Goal: Transaction & Acquisition: Purchase product/service

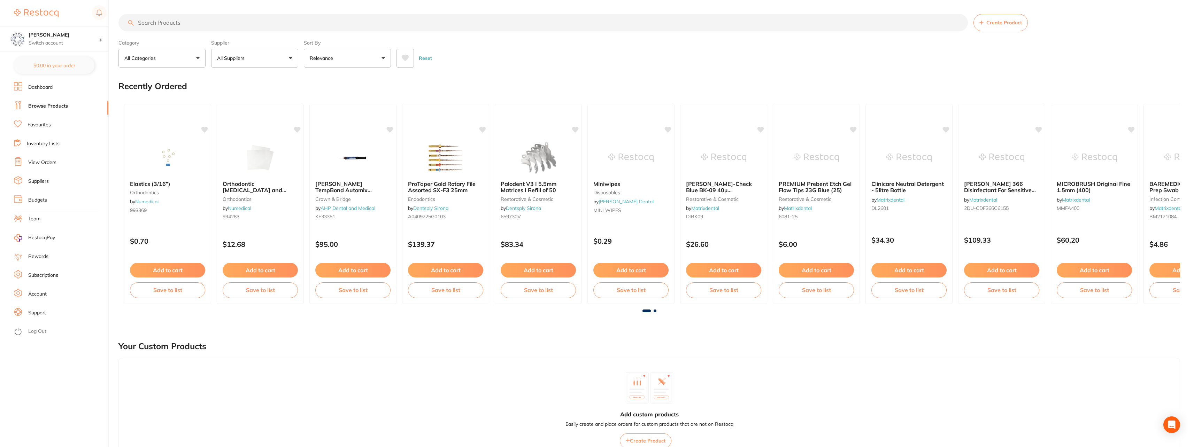
click at [171, 26] on input "search" at bounding box center [542, 22] width 849 height 17
type input "b"
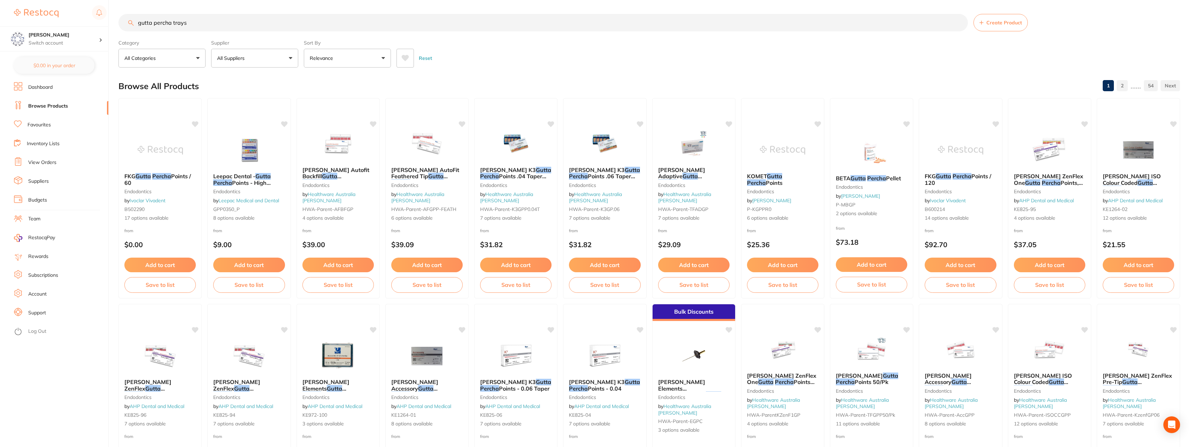
drag, startPoint x: 249, startPoint y: 17, endPoint x: 22, endPoint y: 25, distance: 227.0
click at [22, 25] on div "$192.97 Eumundi Dental Switch account Eumundi Dental $0.00 in your order Dashbo…" at bounding box center [597, 223] width 1194 height 447
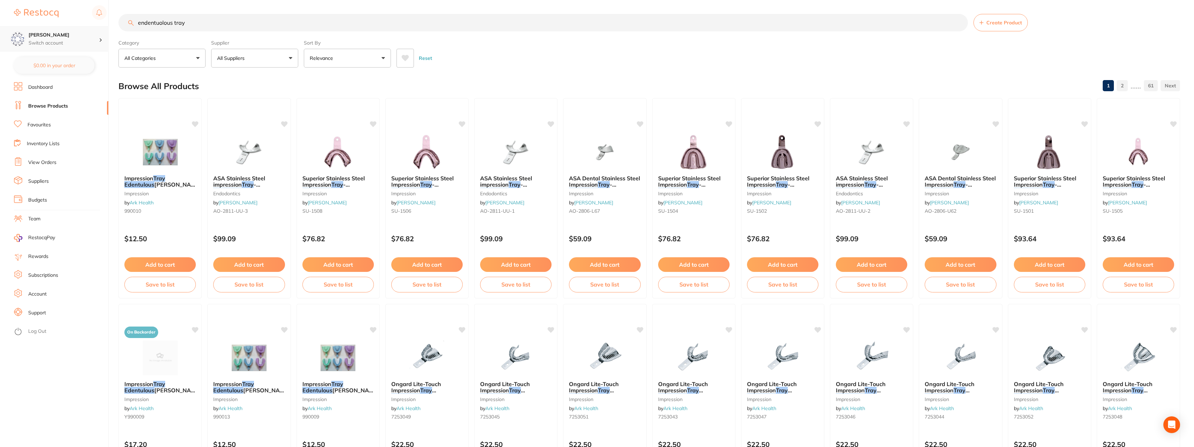
drag, startPoint x: 214, startPoint y: 24, endPoint x: 74, endPoint y: 32, distance: 139.9
click at [74, 32] on div "$192.97 Eumundi Dental Switch account Eumundi Dental $0.00 in your order Dashbo…" at bounding box center [597, 223] width 1194 height 447
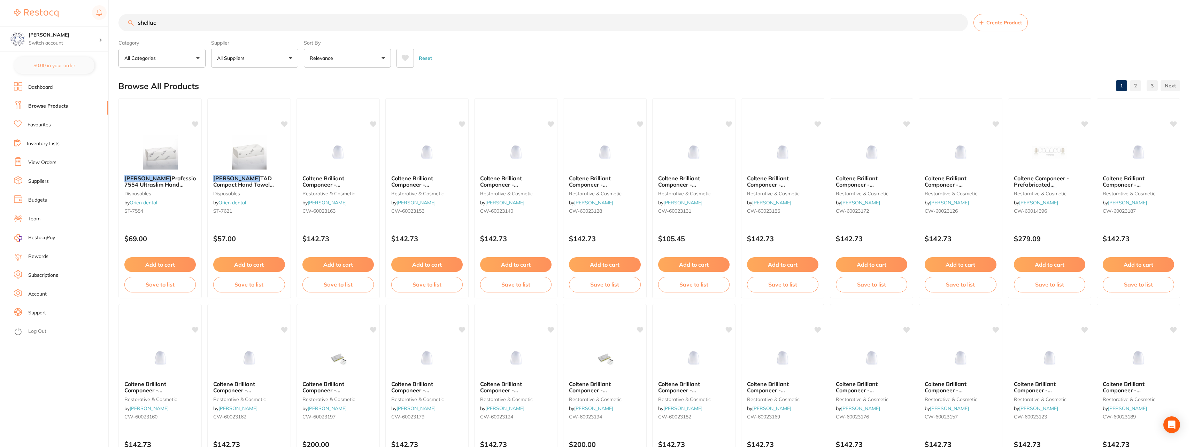
click at [157, 23] on input "shellac" at bounding box center [542, 22] width 849 height 17
click at [293, 59] on button "All Suppliers" at bounding box center [254, 58] width 87 height 19
drag, startPoint x: 214, startPoint y: 18, endPoint x: 76, endPoint y: 12, distance: 138.8
click at [76, 11] on div "$192.97 Eumundi Dental Switch account Eumundi Dental $0.00 in your order Dashbo…" at bounding box center [597, 223] width 1194 height 447
type input "base plate"
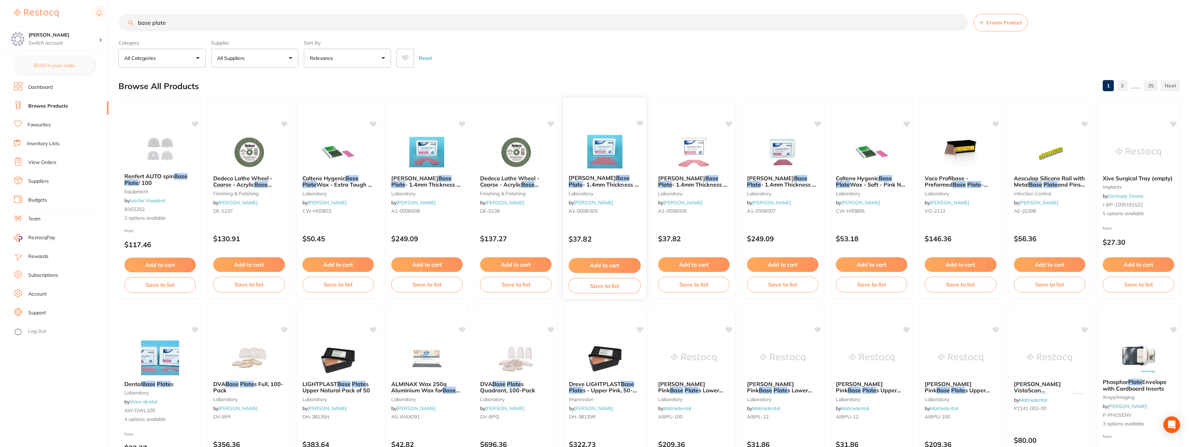
click at [612, 187] on span "- 1.4mm Thickness - Pink - Upper, 12-Pack" at bounding box center [604, 188] width 70 height 14
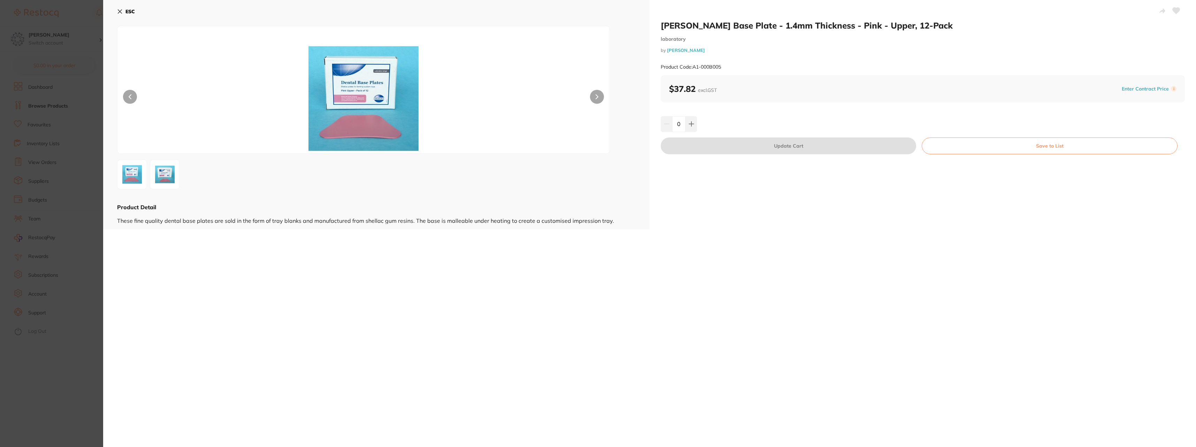
click at [123, 11] on button "ESC" at bounding box center [126, 12] width 18 height 12
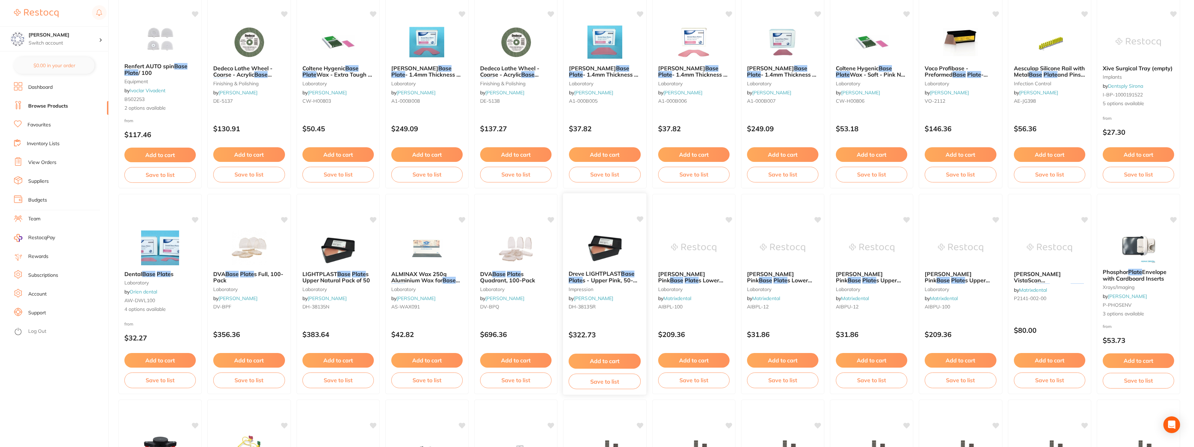
scroll to position [105, 0]
